Goal: Obtain resource: Obtain resource

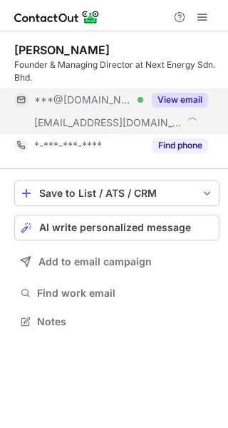
scroll to position [311, 228]
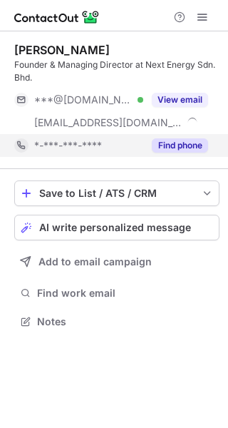
click at [169, 144] on button "Find phone" at bounding box center [180, 146] width 56 height 14
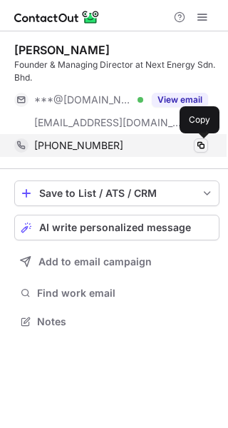
click at [197, 144] on span at bounding box center [201, 145] width 11 height 11
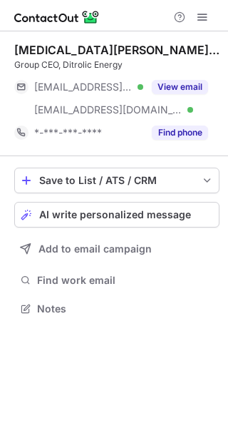
scroll to position [298, 228]
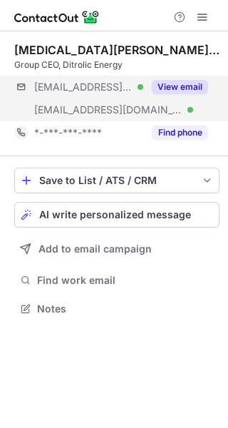
click at [171, 121] on div "***@ditrolic-solar.com Verified ***@ditrolicenergy.com Verified View email" at bounding box center [117, 99] width 206 height 46
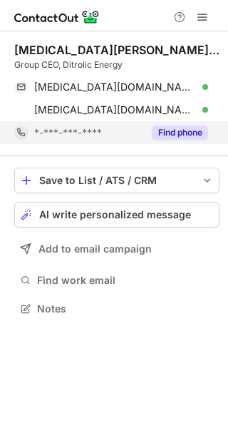
click at [179, 128] on button "Find phone" at bounding box center [180, 133] width 56 height 14
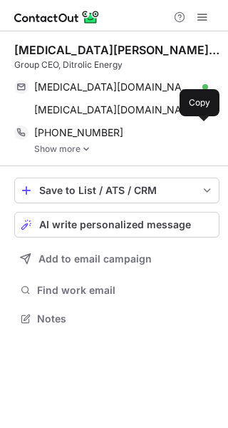
scroll to position [308, 228]
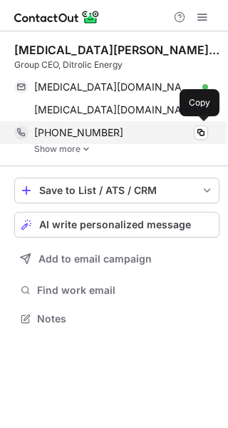
click at [85, 144] on div "+60377102533 Copy" at bounding box center [111, 132] width 194 height 23
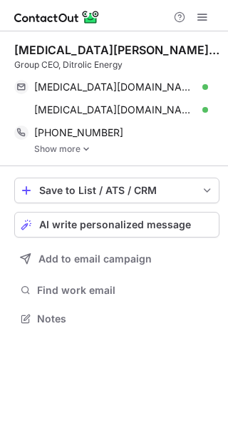
click at [82, 146] on img at bounding box center [86, 149] width 9 height 10
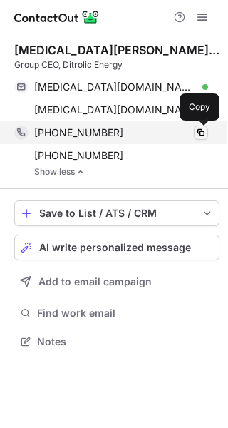
click at [204, 134] on span at bounding box center [201, 132] width 11 height 11
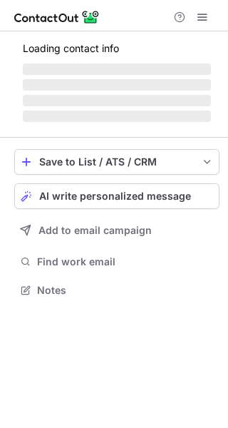
scroll to position [7, 7]
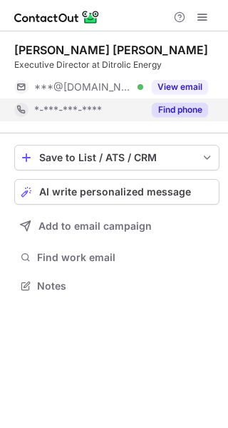
click at [174, 106] on button "Find phone" at bounding box center [180, 110] width 56 height 14
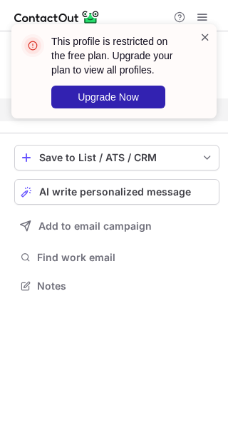
click at [204, 36] on span at bounding box center [205, 37] width 11 height 14
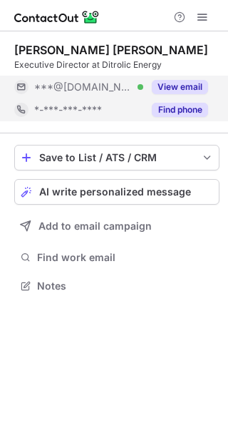
click at [185, 84] on button "View email" at bounding box center [180, 87] width 56 height 14
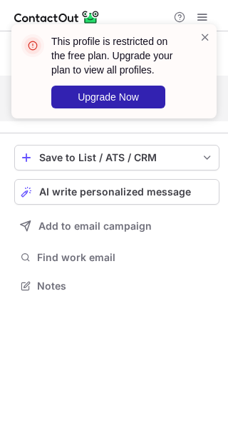
click at [206, 47] on div at bounding box center [205, 71] width 11 height 83
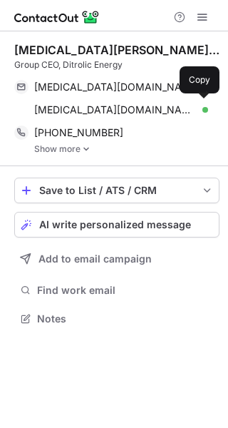
scroll to position [308, 228]
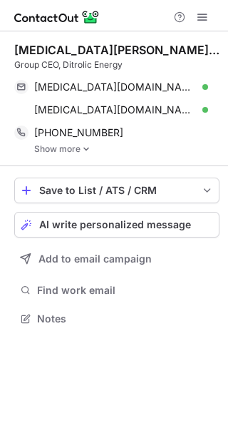
click at [79, 154] on div "Tham Chee Aun Group CEO, Ditrolic Energy tham.ca@ditrolic-solar.com Verified Co…" at bounding box center [117, 98] width 206 height 135
click at [86, 151] on img at bounding box center [86, 149] width 9 height 10
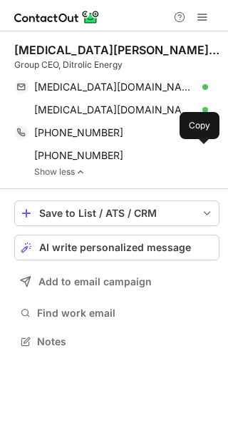
scroll to position [331, 228]
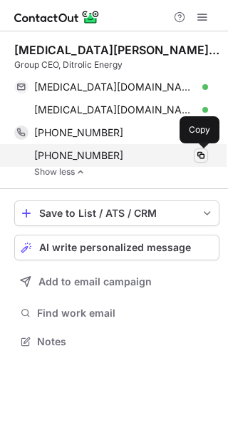
click at [200, 152] on span at bounding box center [201, 155] width 11 height 11
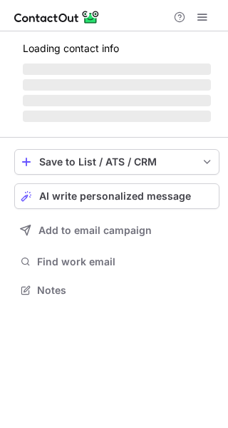
scroll to position [7, 7]
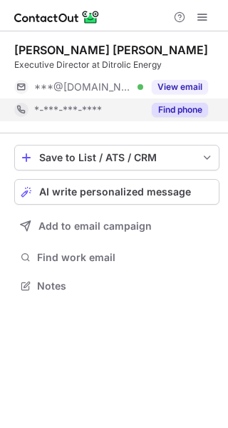
click at [173, 113] on button "Find phone" at bounding box center [180, 110] width 56 height 14
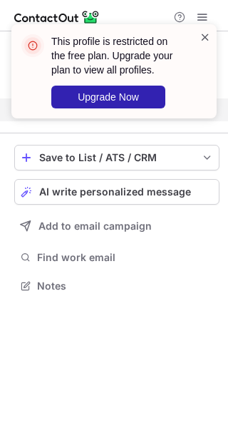
click at [204, 37] on span at bounding box center [205, 37] width 11 height 14
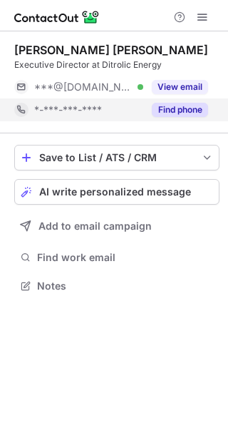
click at [181, 82] on button "View email" at bounding box center [180, 87] width 56 height 14
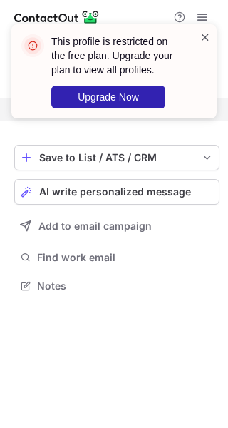
click at [205, 37] on span at bounding box center [205, 37] width 11 height 14
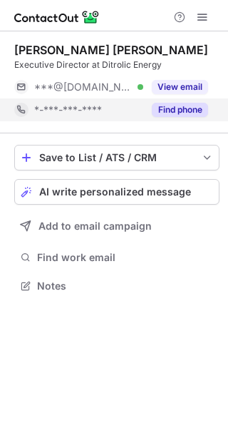
click at [174, 111] on button "Find phone" at bounding box center [180, 110] width 56 height 14
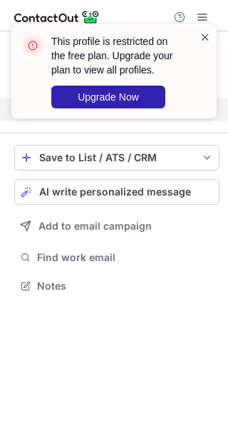
click at [208, 38] on span at bounding box center [205, 37] width 11 height 14
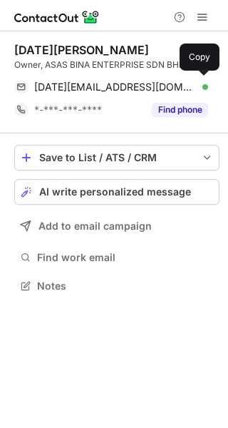
scroll to position [276, 228]
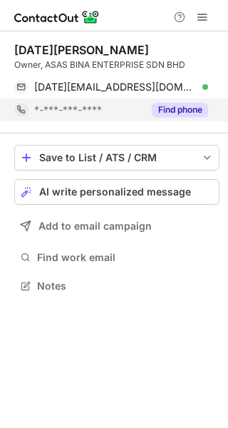
click at [165, 109] on button "Find phone" at bounding box center [180, 110] width 56 height 14
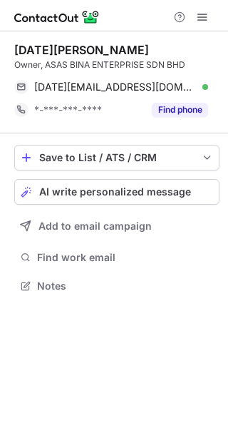
scroll to position [276, 228]
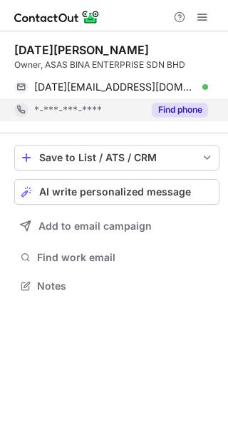
click at [174, 111] on button "Find phone" at bounding box center [180, 110] width 56 height 14
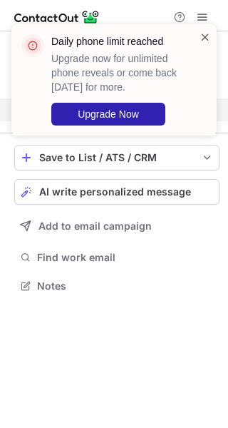
click at [202, 37] on span at bounding box center [205, 37] width 11 height 14
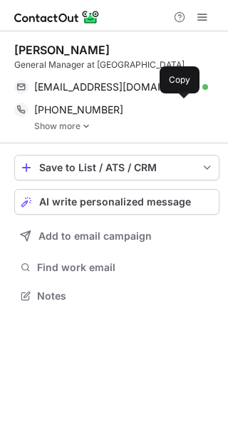
scroll to position [286, 228]
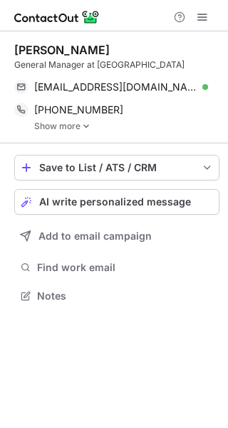
click at [78, 129] on link "Show more" at bounding box center [127, 126] width 186 height 10
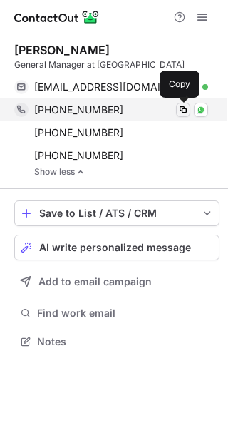
click at [186, 107] on span at bounding box center [183, 109] width 11 height 11
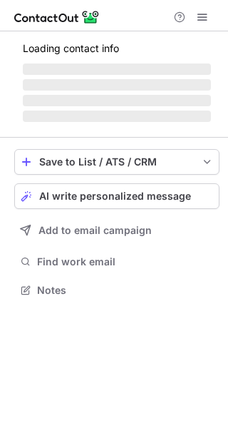
scroll to position [7, 7]
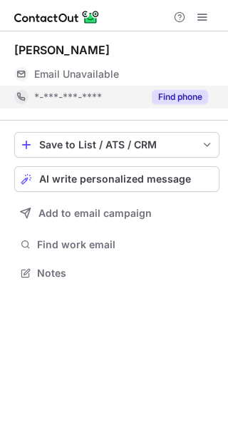
click at [183, 101] on button "Find phone" at bounding box center [180, 97] width 56 height 14
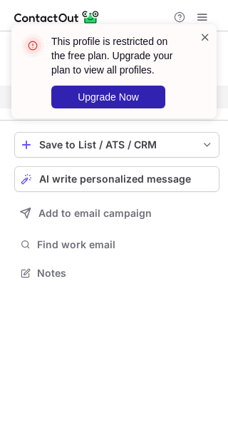
click at [206, 38] on span at bounding box center [205, 37] width 11 height 14
